Goal: Information Seeking & Learning: Learn about a topic

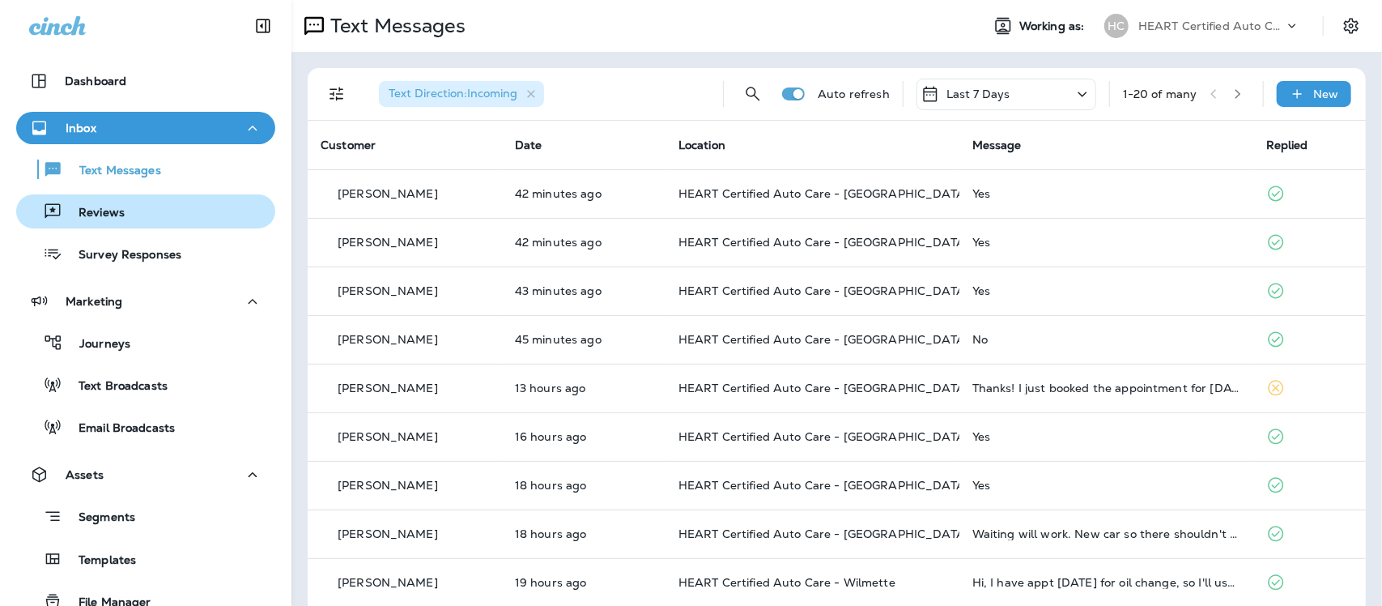
click at [95, 210] on p "Reviews" at bounding box center [93, 213] width 62 height 15
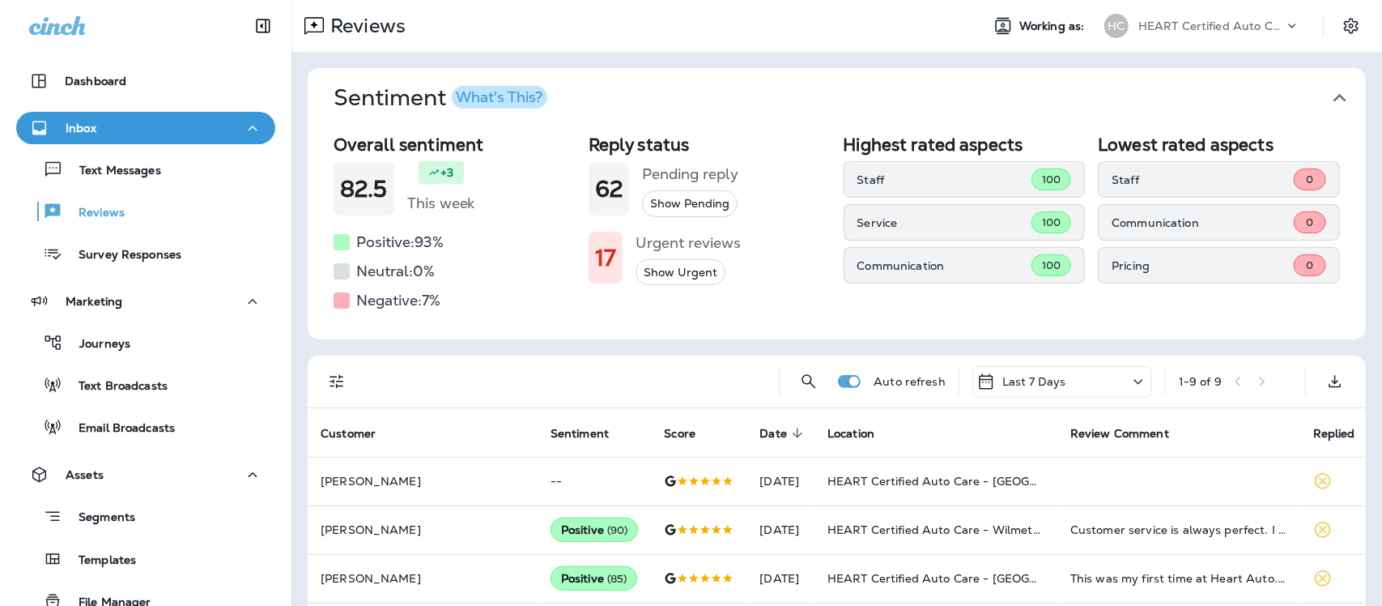
click at [1327, 98] on icon "button" at bounding box center [1340, 98] width 26 height 26
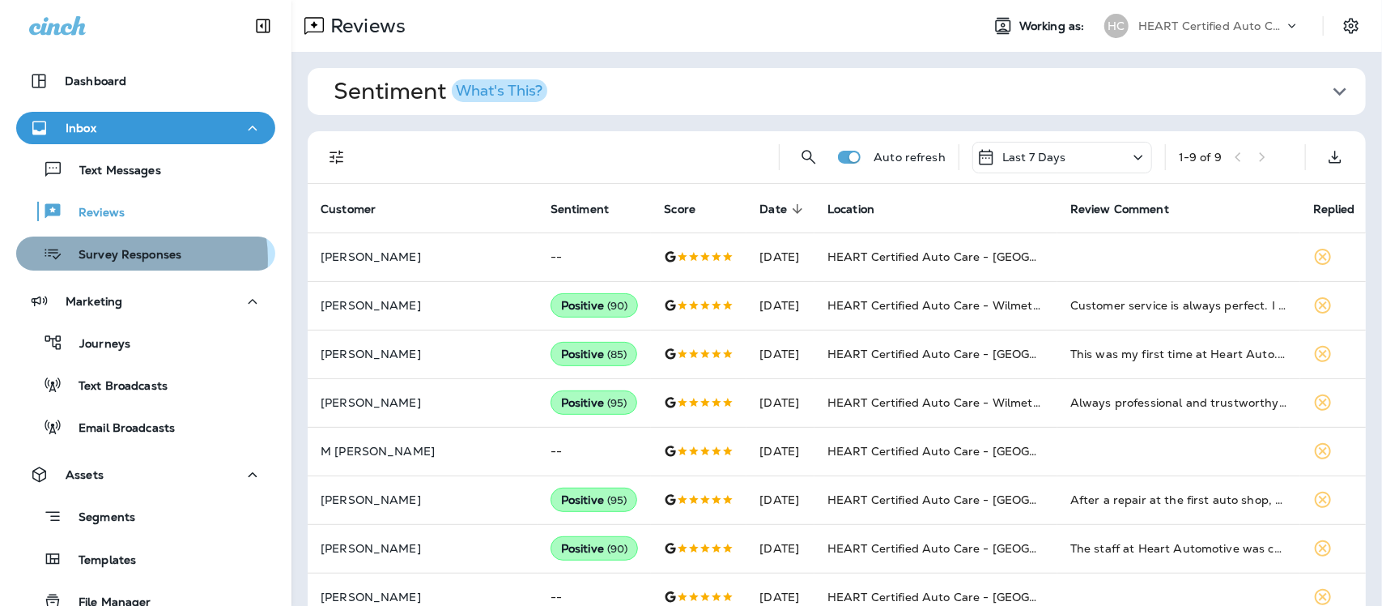
click at [111, 257] on p "Survey Responses" at bounding box center [121, 255] width 119 height 15
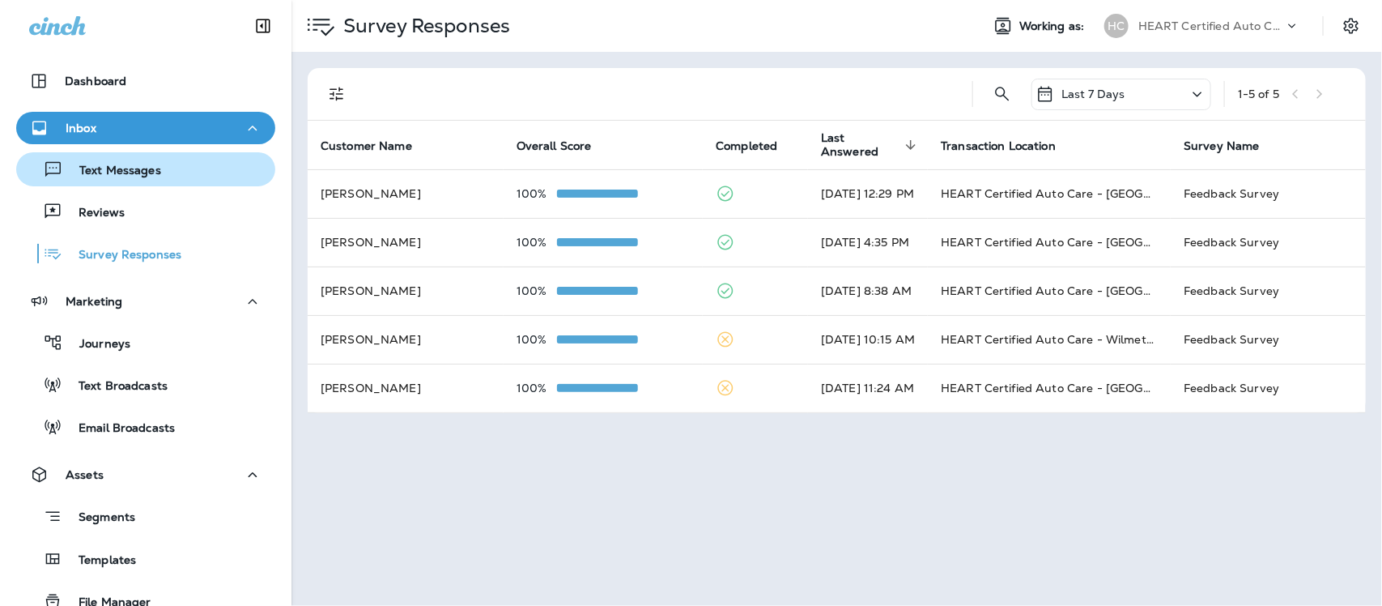
click at [147, 171] on p "Text Messages" at bounding box center [112, 171] width 98 height 15
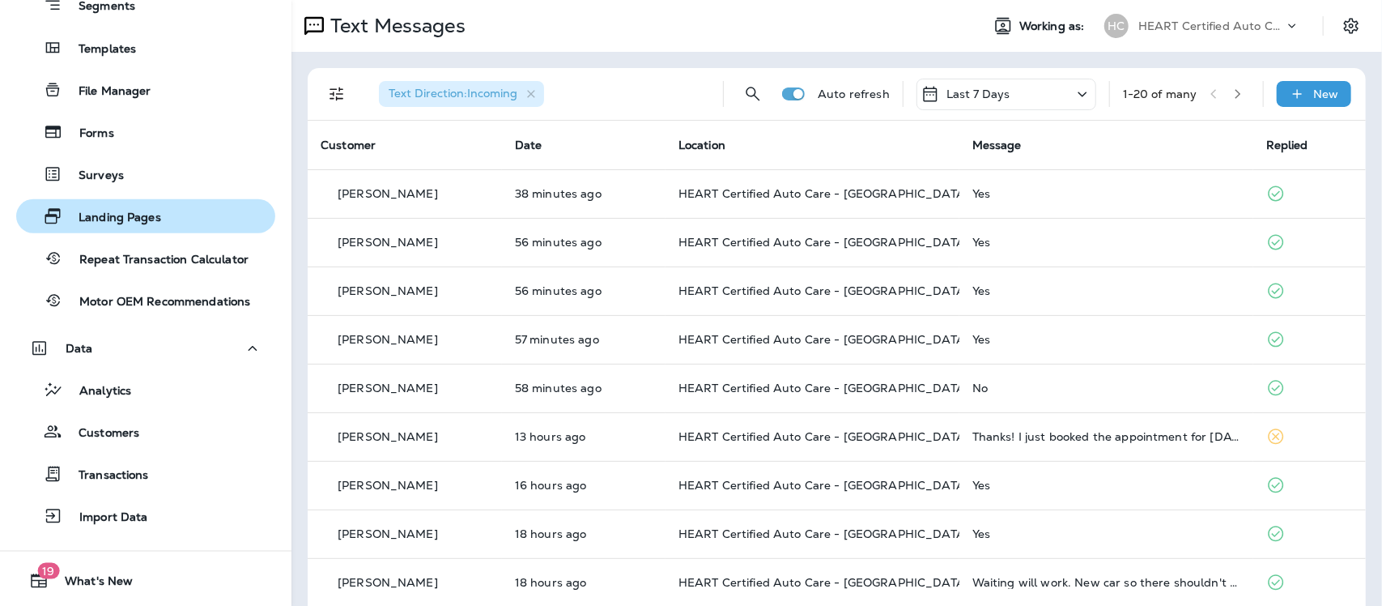
scroll to position [548, 0]
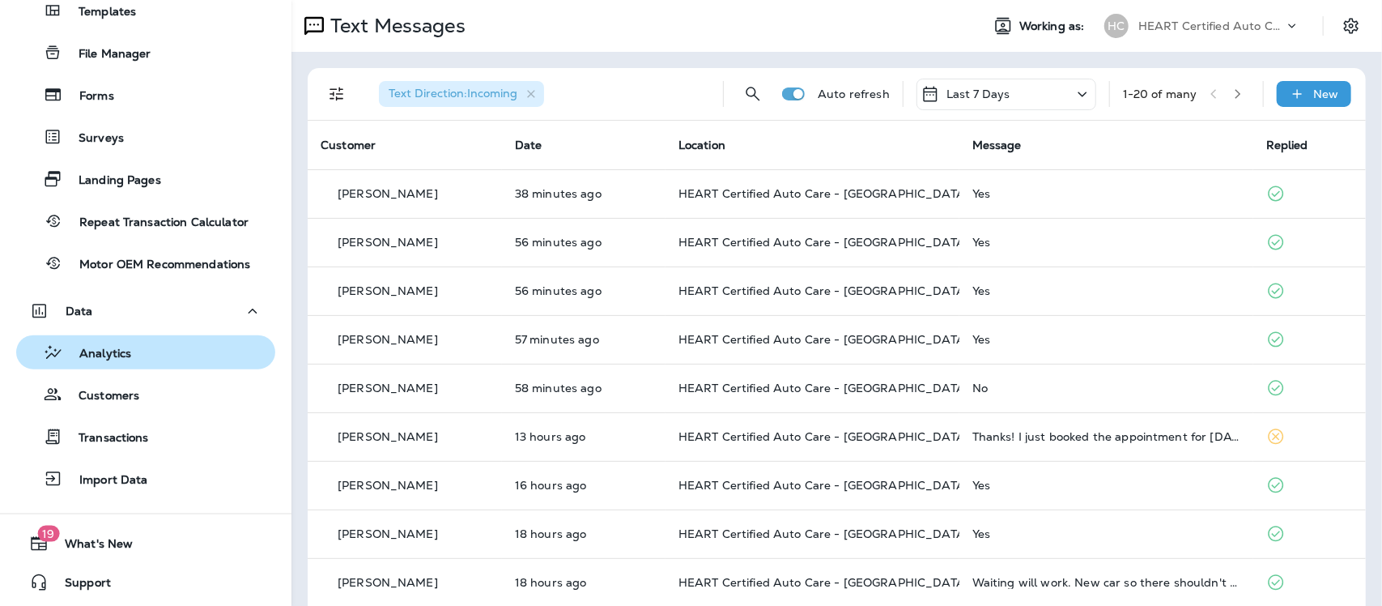
click at [138, 346] on div "Analytics" at bounding box center [146, 352] width 246 height 24
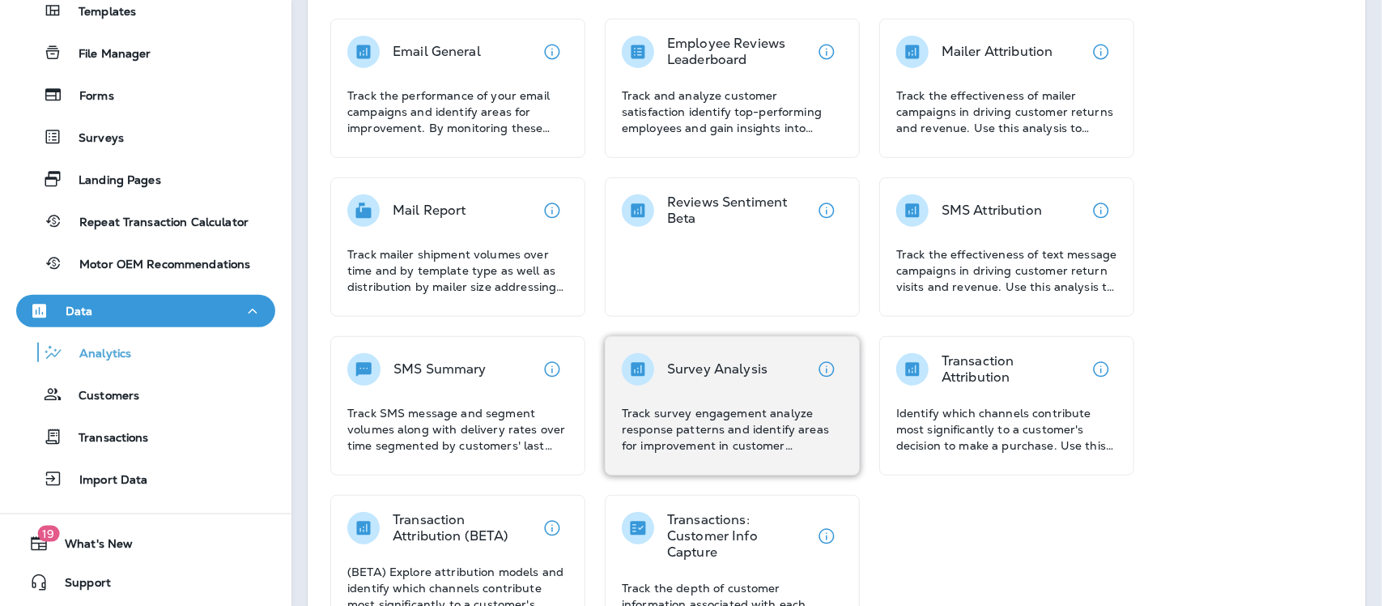
scroll to position [304, 0]
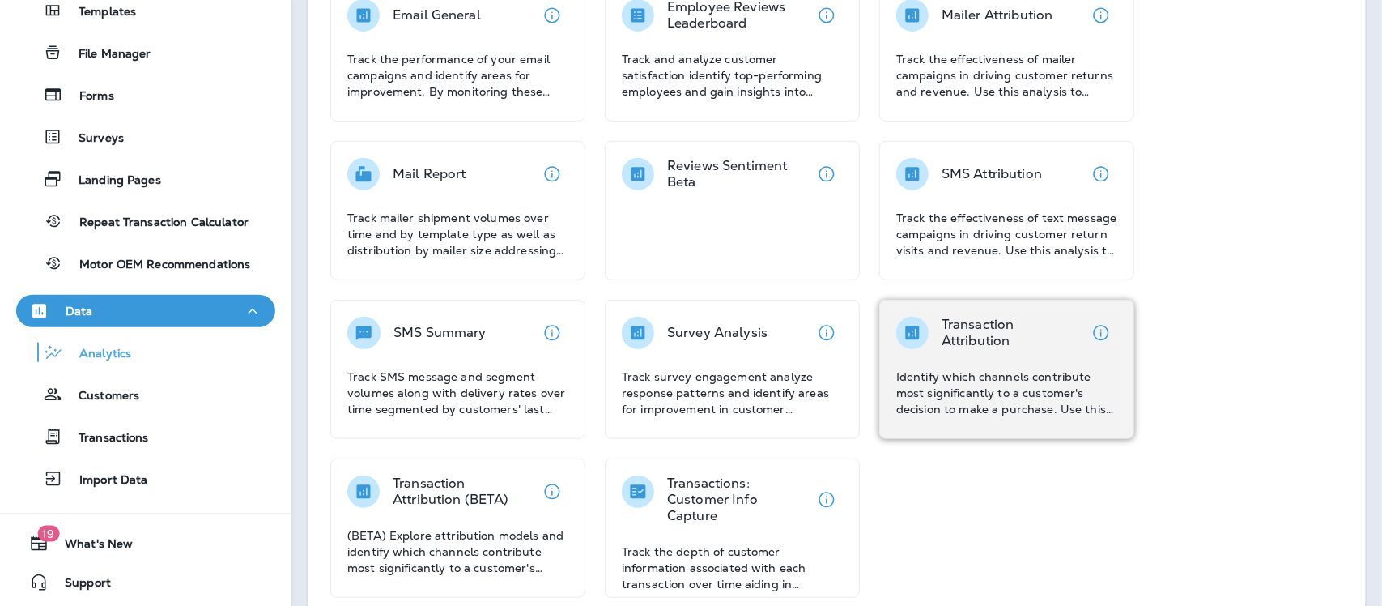
click at [965, 401] on p "Identify which channels contribute most significantly to a customer's decision …" at bounding box center [1006, 392] width 221 height 49
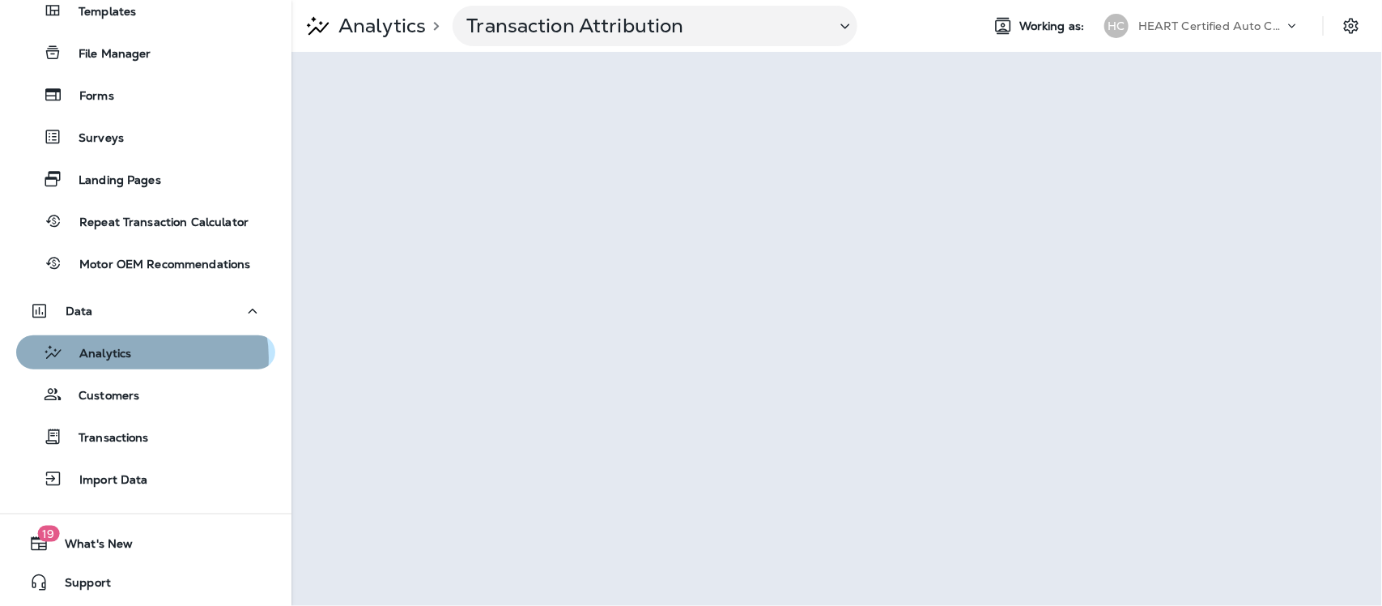
click at [140, 357] on div "Analytics" at bounding box center [146, 352] width 246 height 24
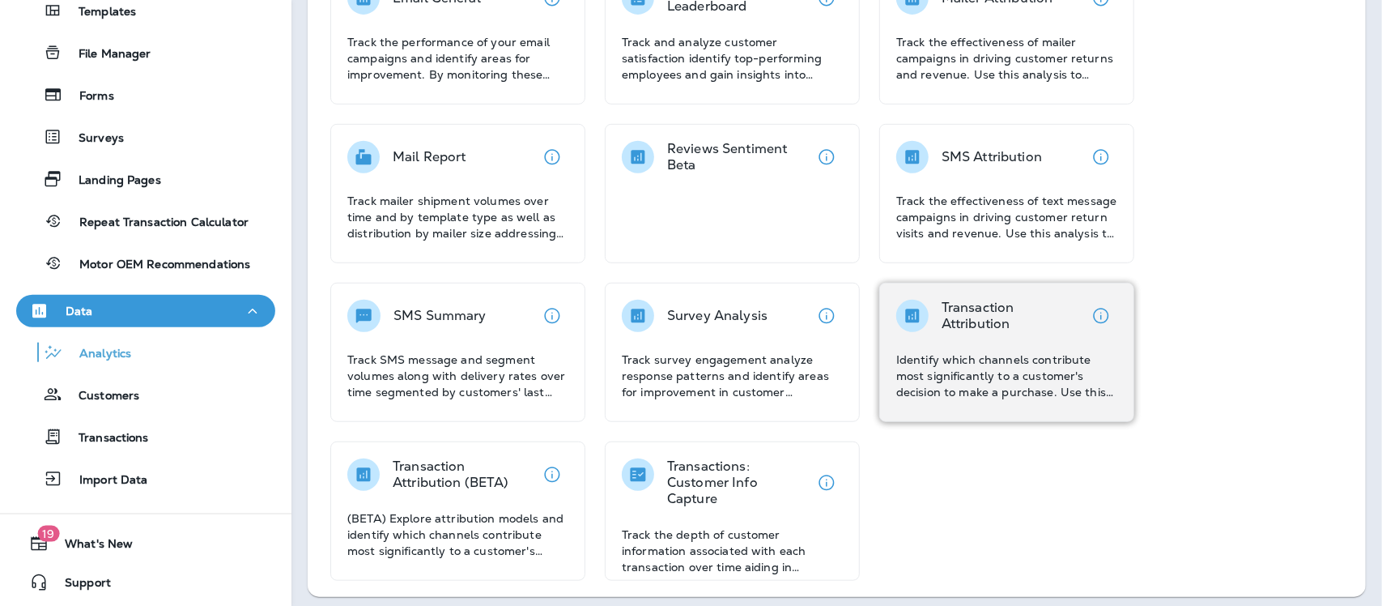
scroll to position [326, 0]
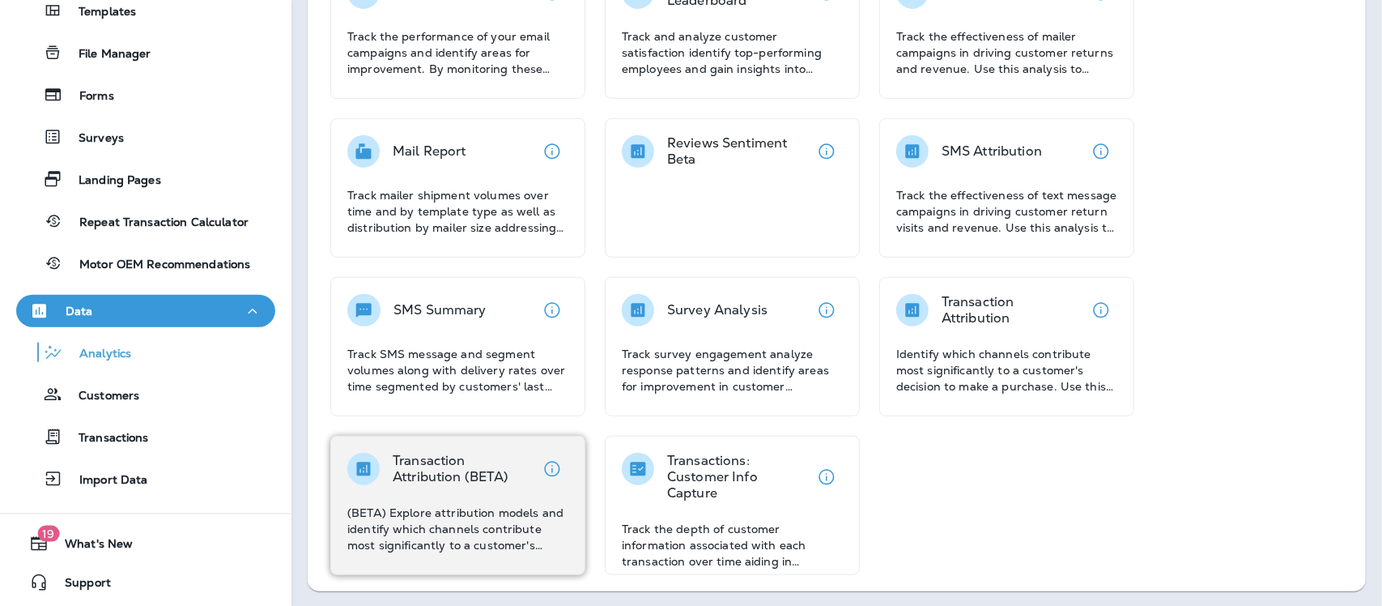
click at [522, 500] on div "Transaction Attribution (BETA) (BETA) Explore attribution models and identify w…" at bounding box center [457, 503] width 221 height 100
